Goal: Check status: Check status

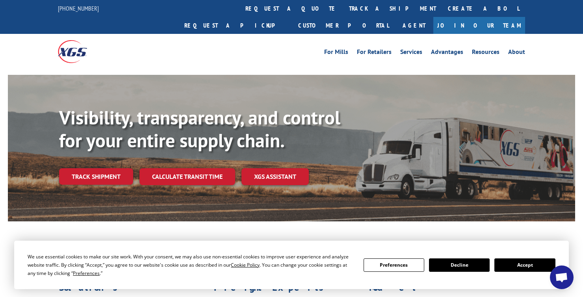
click at [529, 269] on button "Accept" at bounding box center [524, 264] width 61 height 13
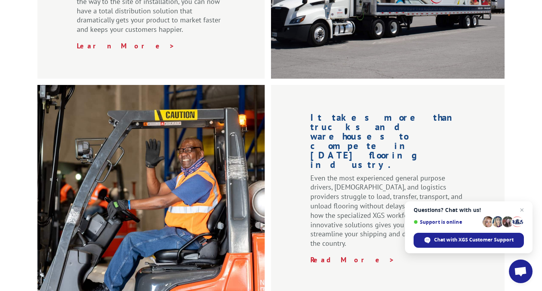
scroll to position [957, 0]
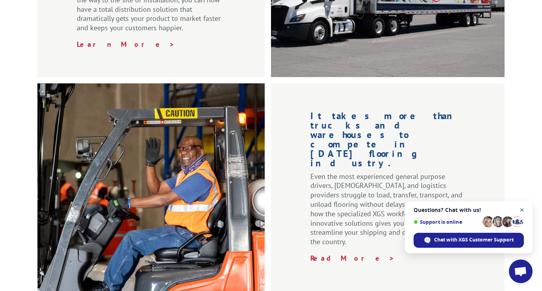
click at [520, 210] on span "Open chat" at bounding box center [522, 210] width 10 height 10
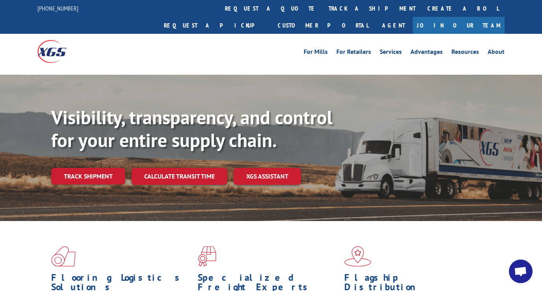
scroll to position [0, 0]
click at [82, 168] on link "Track shipment" at bounding box center [88, 176] width 74 height 17
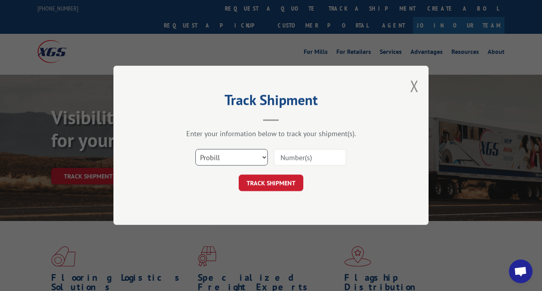
select select "po"
click at [294, 158] on input at bounding box center [310, 158] width 72 height 17
type input "10206"
click at [287, 181] on button "TRACK SHIPMENT" at bounding box center [271, 183] width 65 height 17
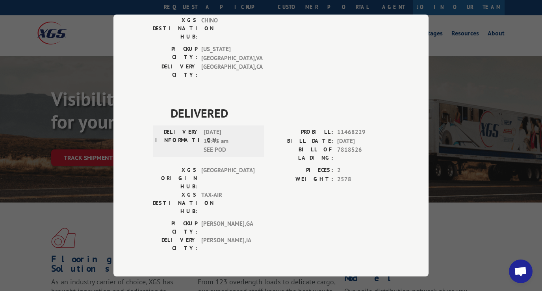
scroll to position [285, 0]
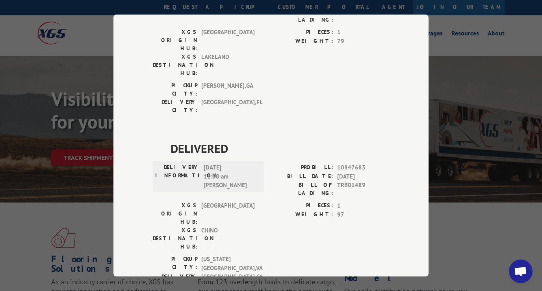
click at [48, 187] on div "Track Shipment DELIVERED DELIVERY INFORMATION: PROBILL: 11004391 BILL DATE: [DA…" at bounding box center [271, 145] width 542 height 291
click at [459, 243] on div "Track Shipment DELIVERED DELIVERY INFORMATION: PROBILL: 11004391 BILL DATE: [DA…" at bounding box center [271, 145] width 542 height 291
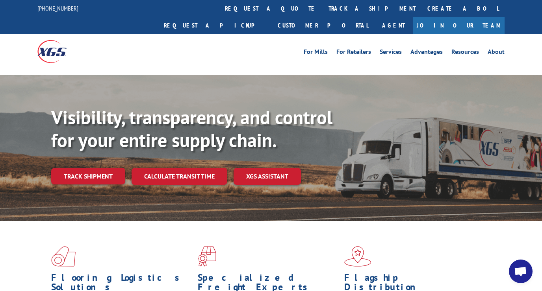
scroll to position [0, 0]
click at [78, 168] on link "Track shipment" at bounding box center [88, 176] width 74 height 17
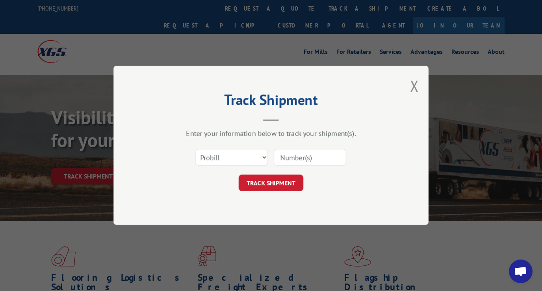
click at [293, 159] on input at bounding box center [310, 158] width 72 height 17
type input "17402162"
click at [292, 180] on button "TRACK SHIPMENT" at bounding box center [271, 183] width 65 height 17
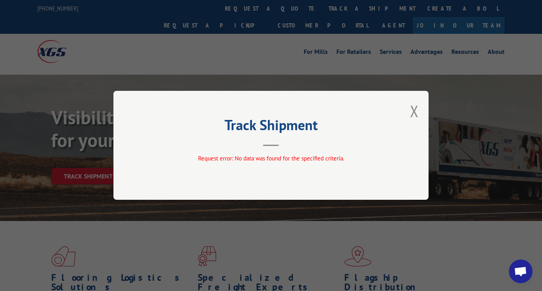
click at [240, 154] on div "Track Shipment Request error: No data was found for the specified criteria." at bounding box center [270, 145] width 315 height 109
click at [230, 165] on div "Request error: No data was found for the specified criteria." at bounding box center [271, 161] width 236 height 12
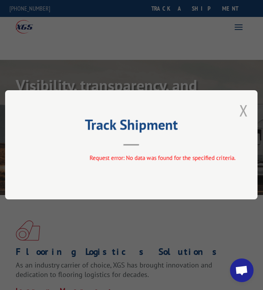
click at [244, 112] on button "Close modal" at bounding box center [244, 110] width 9 height 21
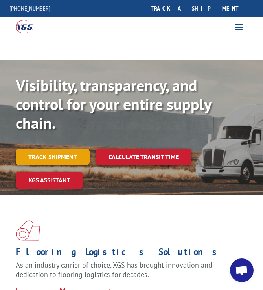
click at [53, 160] on link "Track shipment" at bounding box center [53, 156] width 74 height 17
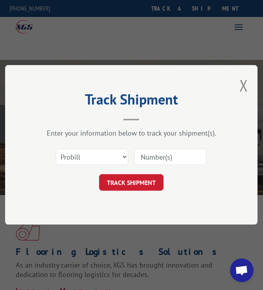
click at [155, 158] on input at bounding box center [170, 157] width 72 height 17
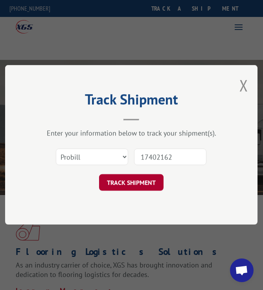
type input "17402162"
click at [134, 177] on button "TRACK SHIPMENT" at bounding box center [131, 182] width 65 height 17
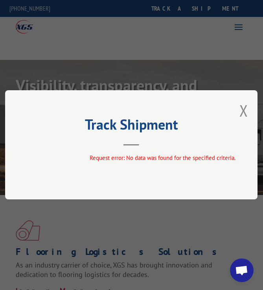
click at [51, 160] on div "Request error: No data was found for the specified criteria." at bounding box center [162, 158] width 236 height 9
click at [238, 109] on div "Track Shipment Request error: No data was found for the specified criteria." at bounding box center [131, 144] width 253 height 109
click at [241, 110] on button "Close modal" at bounding box center [244, 110] width 9 height 21
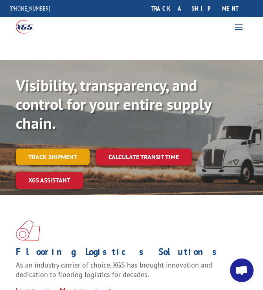
click at [66, 154] on link "Track shipment" at bounding box center [53, 156] width 74 height 17
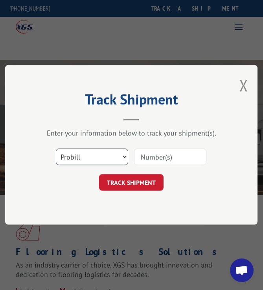
select select "bol"
click at [164, 160] on input at bounding box center [170, 157] width 72 height 17
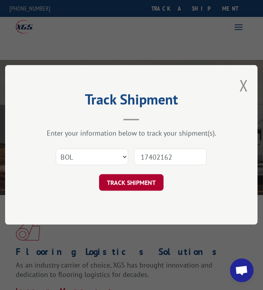
type input "17402162"
click at [146, 181] on button "TRACK SHIPMENT" at bounding box center [131, 182] width 65 height 17
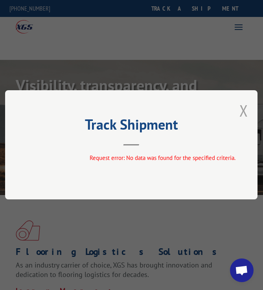
click at [241, 112] on button "Close modal" at bounding box center [244, 110] width 9 height 21
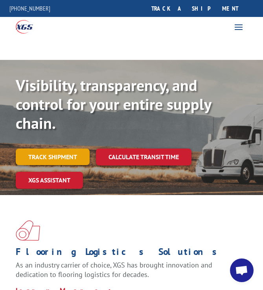
click at [42, 154] on link "Track shipment" at bounding box center [53, 156] width 74 height 17
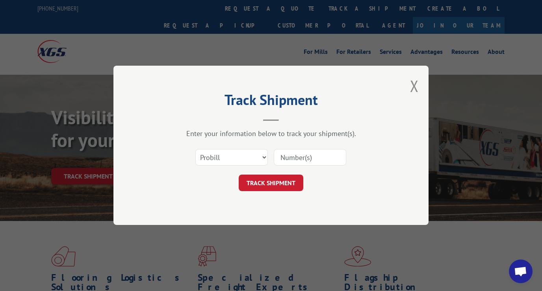
click at [291, 155] on input at bounding box center [310, 158] width 72 height 17
type input "SO1434115"
click at [270, 183] on button "TRACK SHIPMENT" at bounding box center [271, 183] width 65 height 17
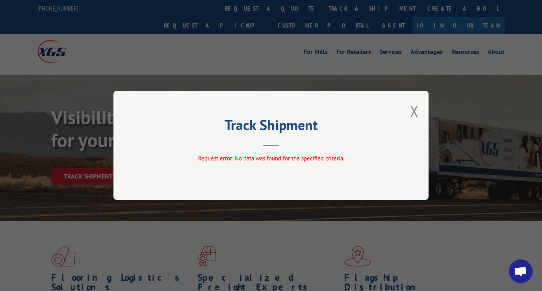
click at [257, 145] on header "Track Shipment" at bounding box center [271, 133] width 236 height 27
click at [413, 114] on button "Close modal" at bounding box center [414, 111] width 9 height 21
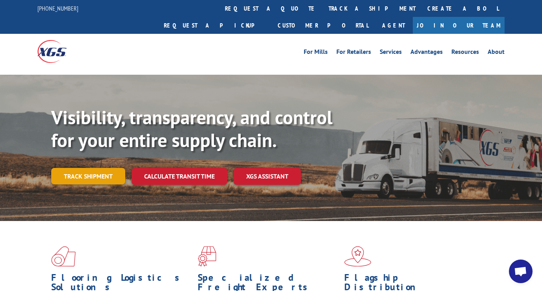
click at [82, 168] on link "Track shipment" at bounding box center [88, 176] width 74 height 17
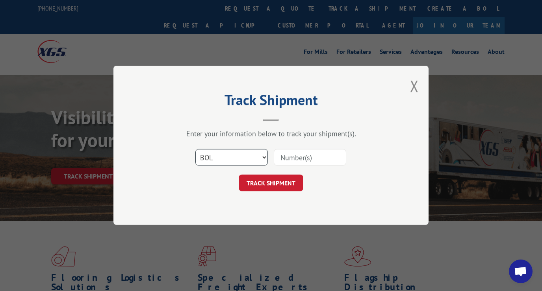
select select "po"
click at [285, 156] on input at bounding box center [310, 158] width 72 height 17
type input "17402162"
click at [270, 183] on button "TRACK SHIPMENT" at bounding box center [271, 183] width 65 height 17
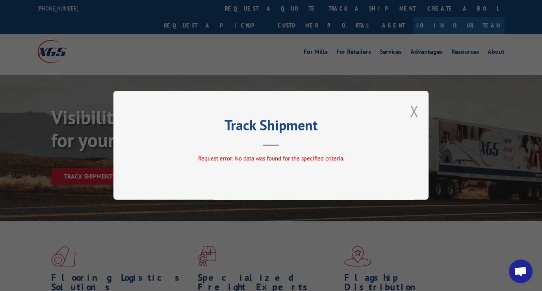
click at [415, 106] on button "Close modal" at bounding box center [414, 111] width 9 height 21
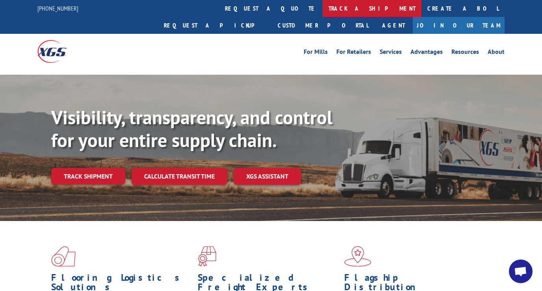
click at [322, 8] on link "track a shipment" at bounding box center [371, 8] width 99 height 17
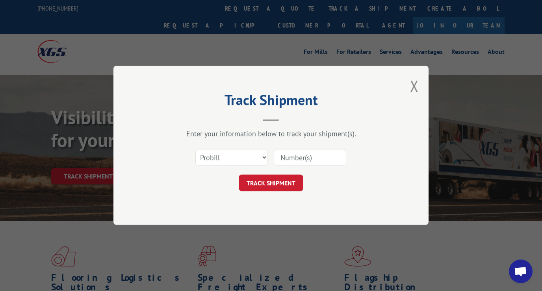
click at [4, 128] on div "Track Shipment Enter your information below to track your shipment(s). Select c…" at bounding box center [271, 145] width 542 height 291
click at [298, 154] on input at bounding box center [310, 158] width 72 height 17
type input "10206"
click at [270, 183] on button "TRACK SHIPMENT" at bounding box center [271, 183] width 65 height 17
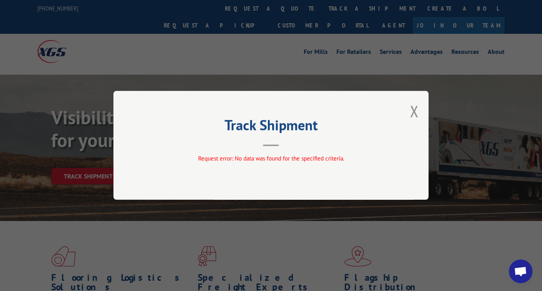
click at [222, 151] on div "Track Shipment Request error: No data was found for the specified criteria." at bounding box center [270, 145] width 315 height 109
click at [417, 109] on button "Close modal" at bounding box center [414, 111] width 9 height 21
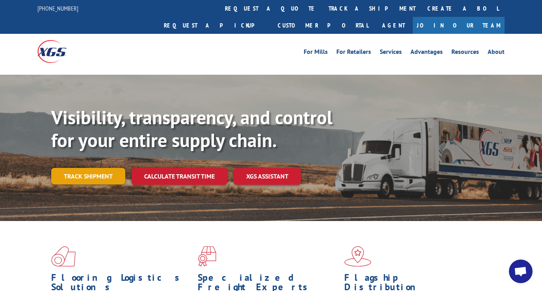
click at [81, 168] on link "Track shipment" at bounding box center [88, 176] width 74 height 17
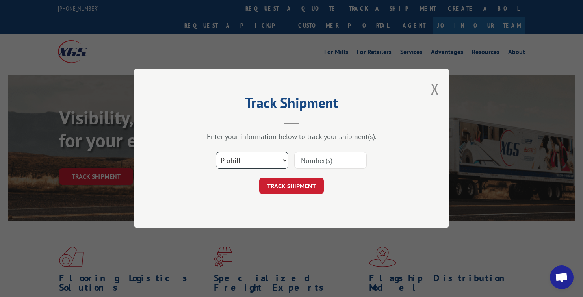
select select "po"
click at [317, 161] on input at bounding box center [330, 160] width 72 height 17
type input "10206"
click at [291, 186] on button "TRACK SHIPMENT" at bounding box center [291, 186] width 65 height 17
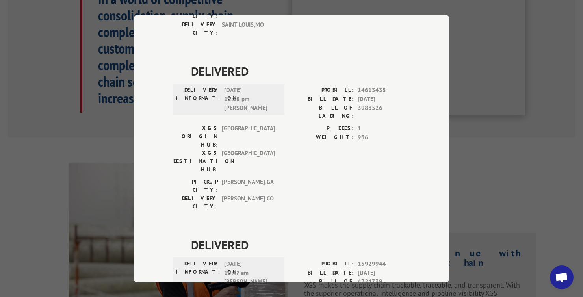
scroll to position [422, 0]
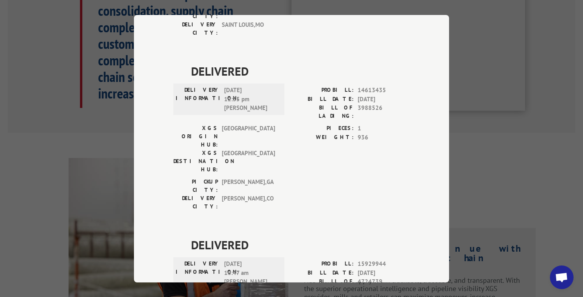
click at [535, 173] on div "Track Shipment DELIVERED DELIVERY INFORMATION: PROBILL: 11004391 BILL DATE: [DA…" at bounding box center [291, 148] width 583 height 297
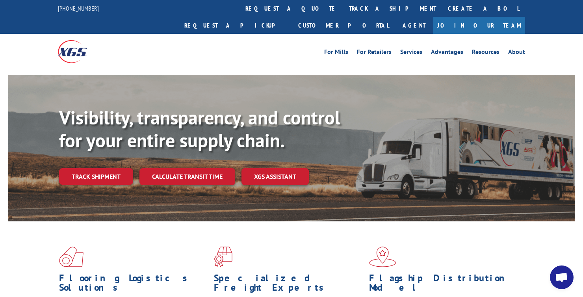
scroll to position [0, 0]
click at [109, 168] on link "Track shipment" at bounding box center [96, 176] width 74 height 17
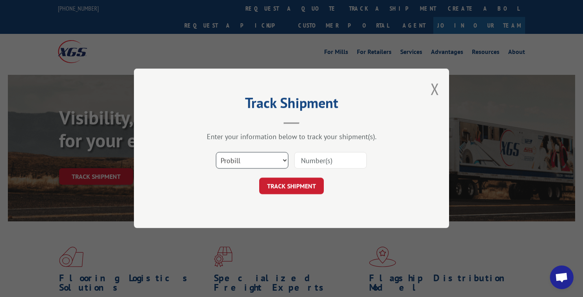
select select "bol"
click at [320, 163] on input at bounding box center [330, 160] width 72 height 17
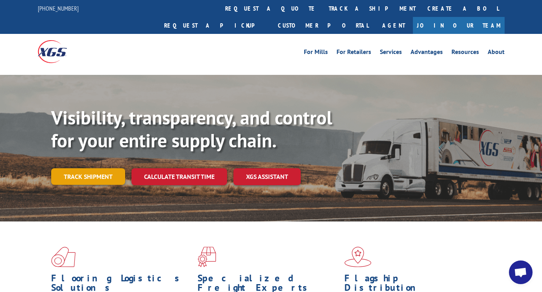
click at [100, 168] on link "Track shipment" at bounding box center [88, 176] width 74 height 17
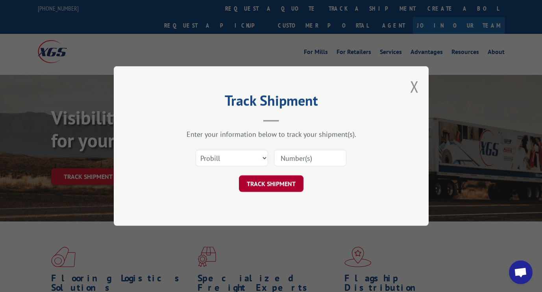
click at [283, 181] on button "TRACK SHIPMENT" at bounding box center [271, 183] width 65 height 17
type input "SHOO67327"
click at [271, 183] on button "TRACK SHIPMENT" at bounding box center [271, 183] width 65 height 17
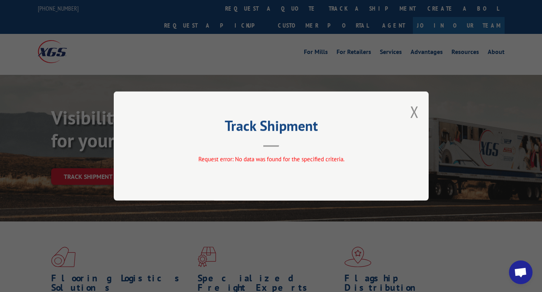
click at [191, 145] on header "Track Shipment" at bounding box center [271, 133] width 236 height 27
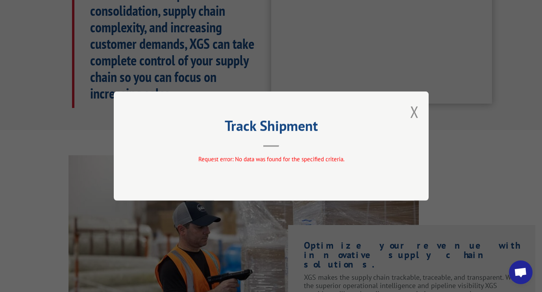
click at [205, 137] on header "Track Shipment" at bounding box center [271, 133] width 236 height 27
click at [35, 85] on div "Track Shipment Request error: No data was found for the specified criteria." at bounding box center [271, 146] width 542 height 292
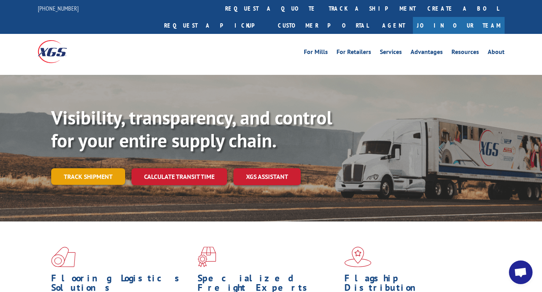
scroll to position [0, 0]
click at [79, 168] on link "Track shipment" at bounding box center [88, 176] width 74 height 17
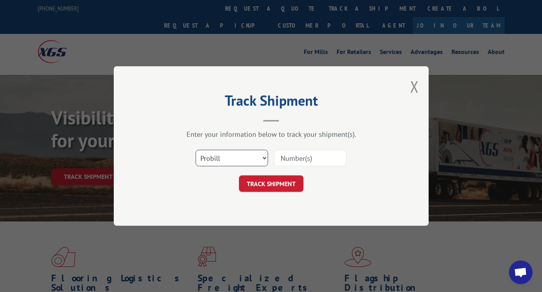
select select "bol"
click at [291, 157] on input at bounding box center [310, 158] width 72 height 17
type input "SHOO76327"
click at [262, 185] on button "TRACK SHIPMENT" at bounding box center [271, 183] width 65 height 17
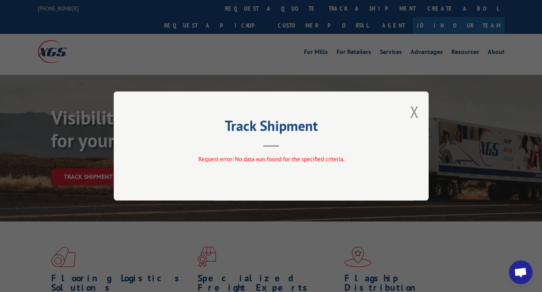
click at [173, 165] on div "Request error: No data was found for the specified criteria." at bounding box center [271, 161] width 236 height 12
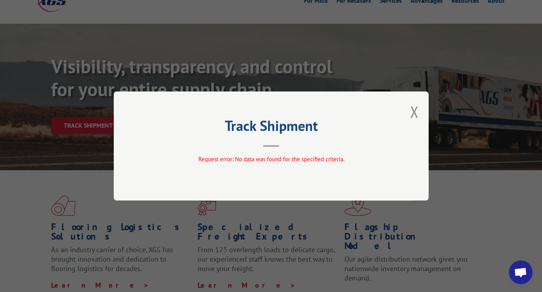
scroll to position [63, 0]
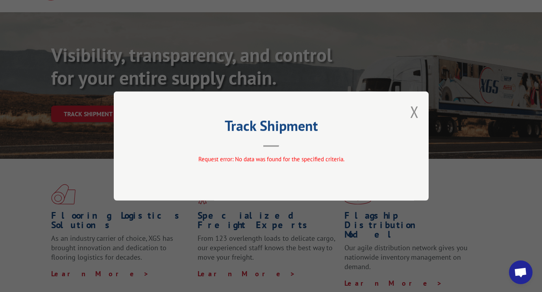
click at [204, 69] on div "Track Shipment Request error: No data was found for the specified criteria." at bounding box center [271, 146] width 542 height 292
click at [415, 109] on button "Close modal" at bounding box center [414, 111] width 9 height 21
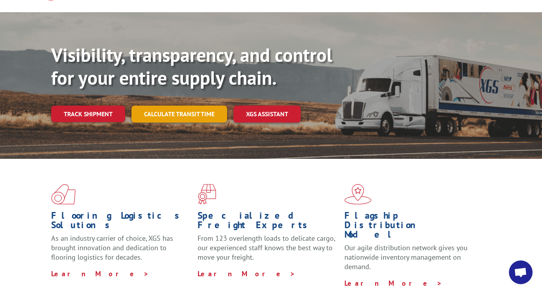
click at [185, 105] on link "Calculate transit time" at bounding box center [179, 113] width 96 height 17
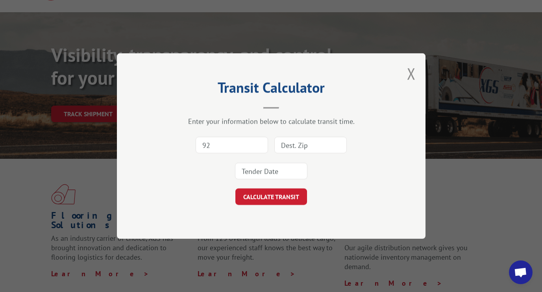
type input "920"
type input "92075"
click at [274, 198] on button "CALCULATE TRANSIT" at bounding box center [271, 196] width 72 height 17
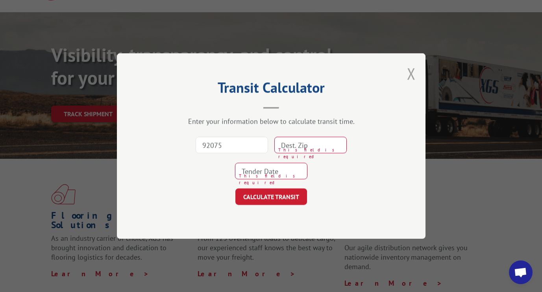
click at [413, 69] on button "Close modal" at bounding box center [411, 73] width 9 height 21
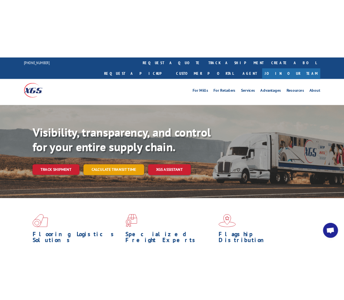
scroll to position [0, 0]
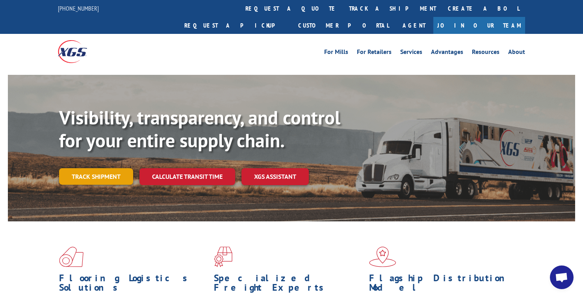
click at [100, 168] on link "Track shipment" at bounding box center [96, 176] width 74 height 17
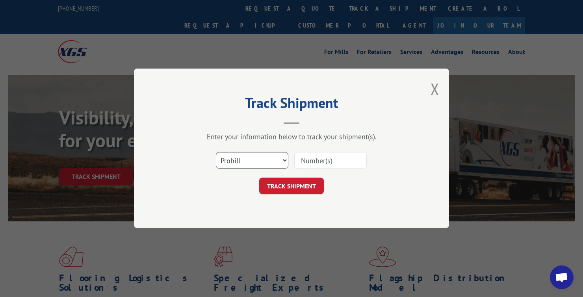
select select "po"
click at [317, 161] on input at bounding box center [330, 160] width 72 height 17
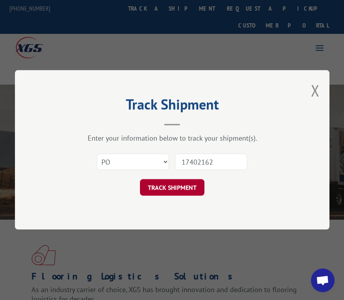
type input "17402162"
click at [167, 190] on button "TRACK SHIPMENT" at bounding box center [172, 188] width 65 height 17
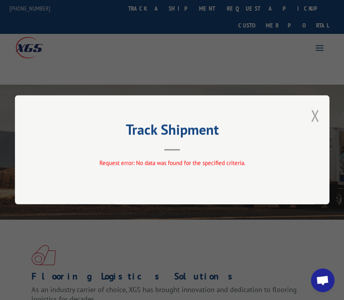
click at [314, 116] on button "Close modal" at bounding box center [315, 115] width 9 height 21
